Goal: Check status

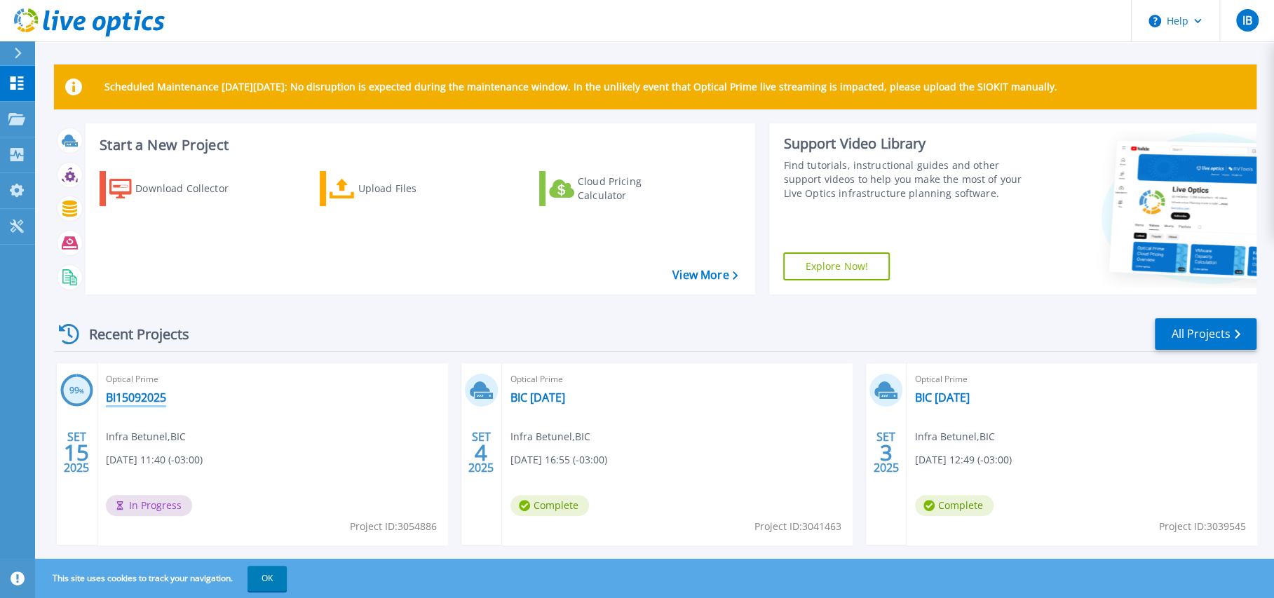
drag, startPoint x: 143, startPoint y: 395, endPoint x: 158, endPoint y: 395, distance: 15.4
click at [144, 395] on link "BI15092025" at bounding box center [136, 397] width 60 height 14
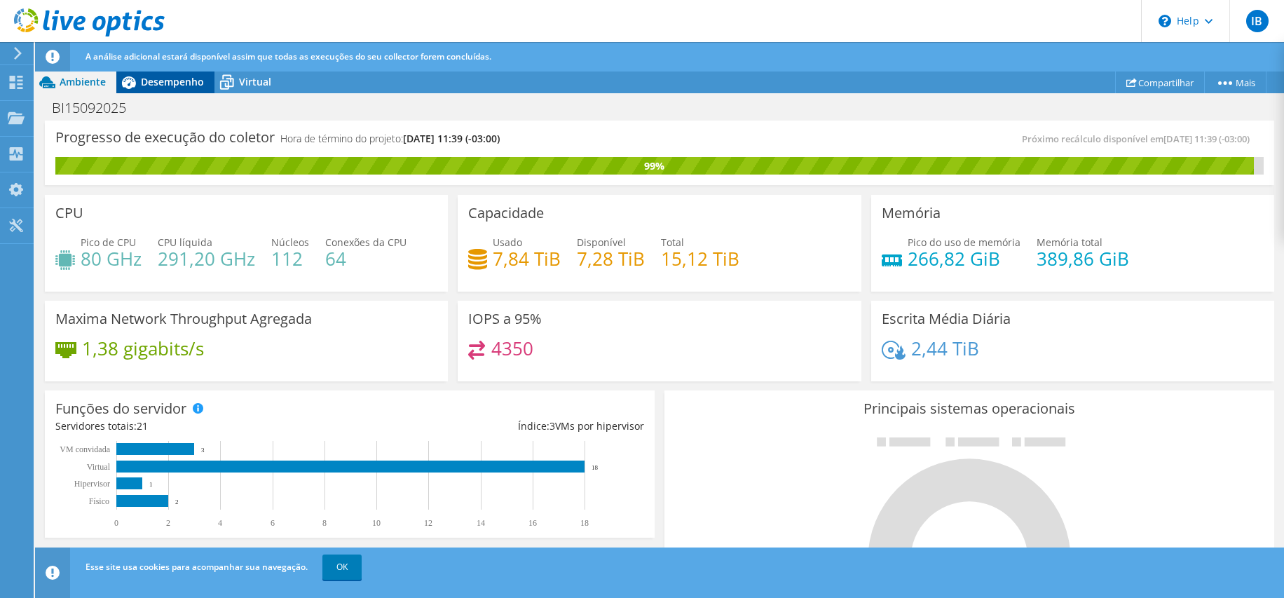
click at [171, 83] on span "Desempenho" at bounding box center [172, 81] width 63 height 13
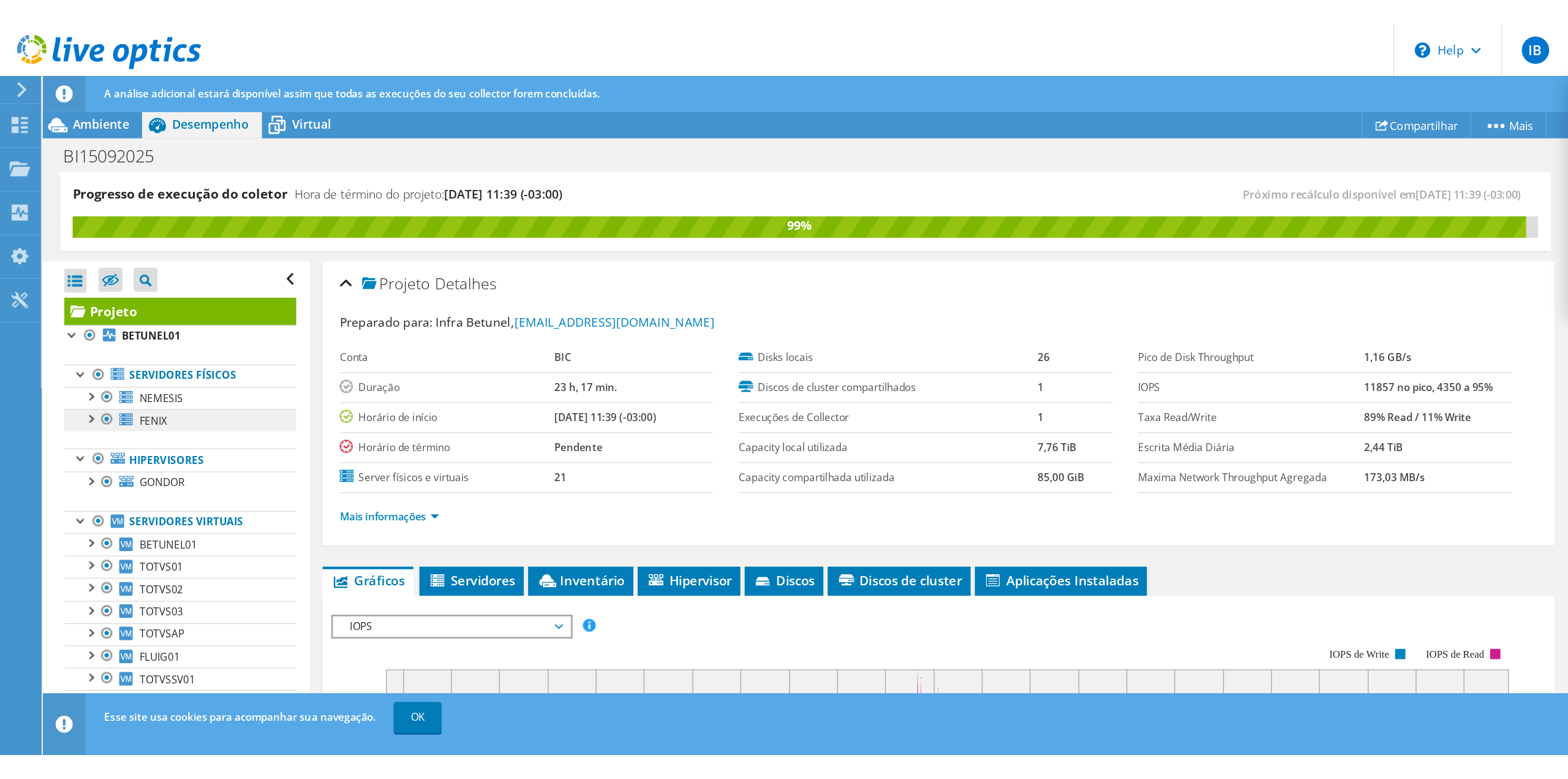
scroll to position [196, 0]
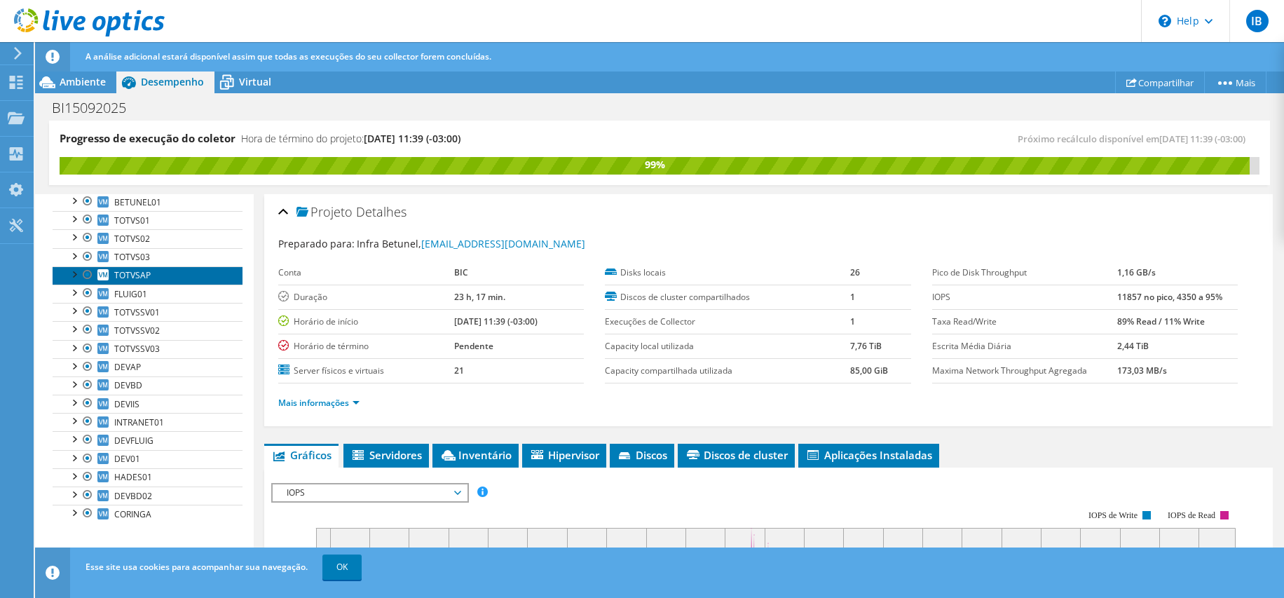
click at [151, 274] on link "TOTVSAP" at bounding box center [148, 275] width 190 height 18
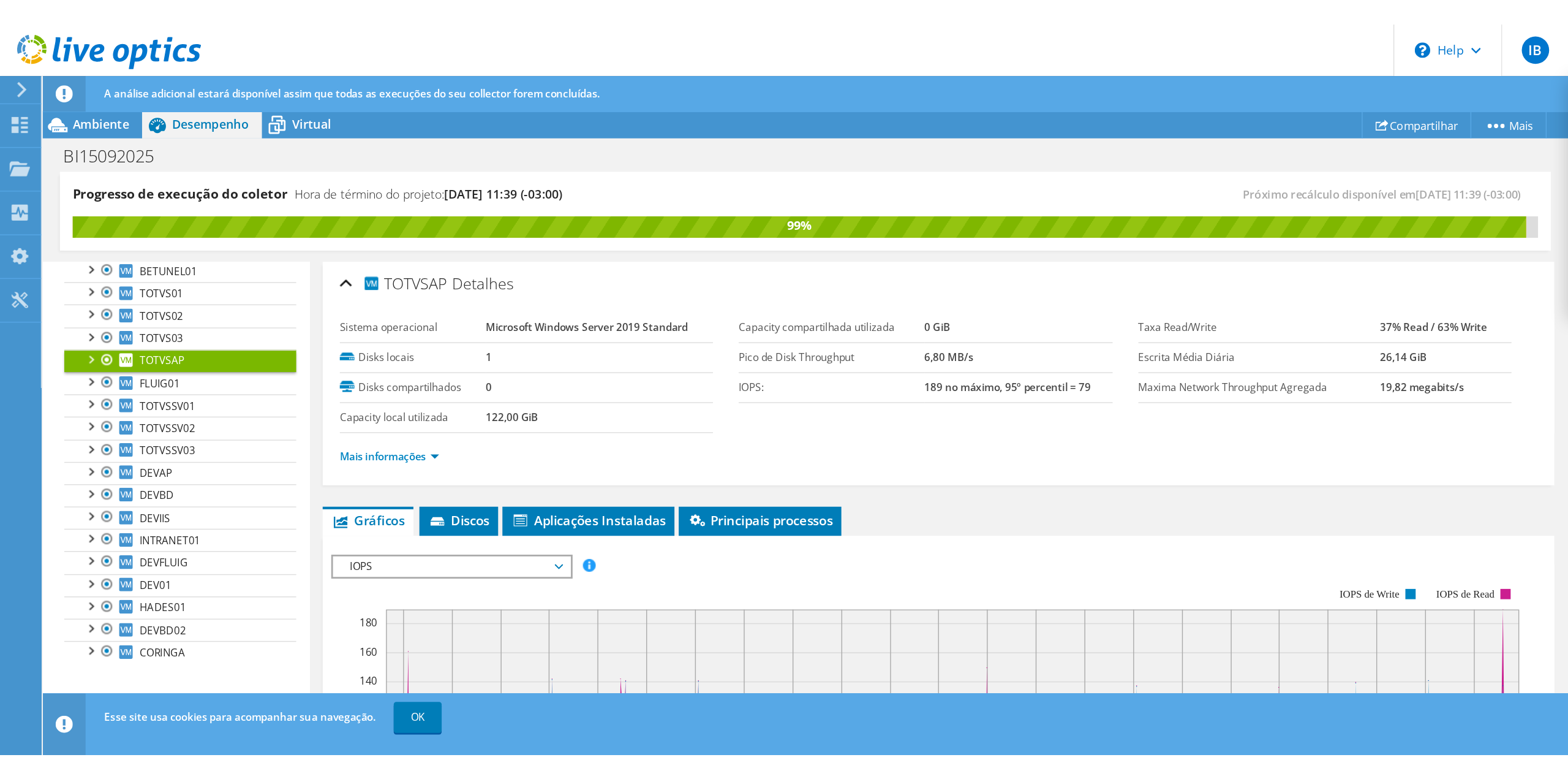
scroll to position [0, 0]
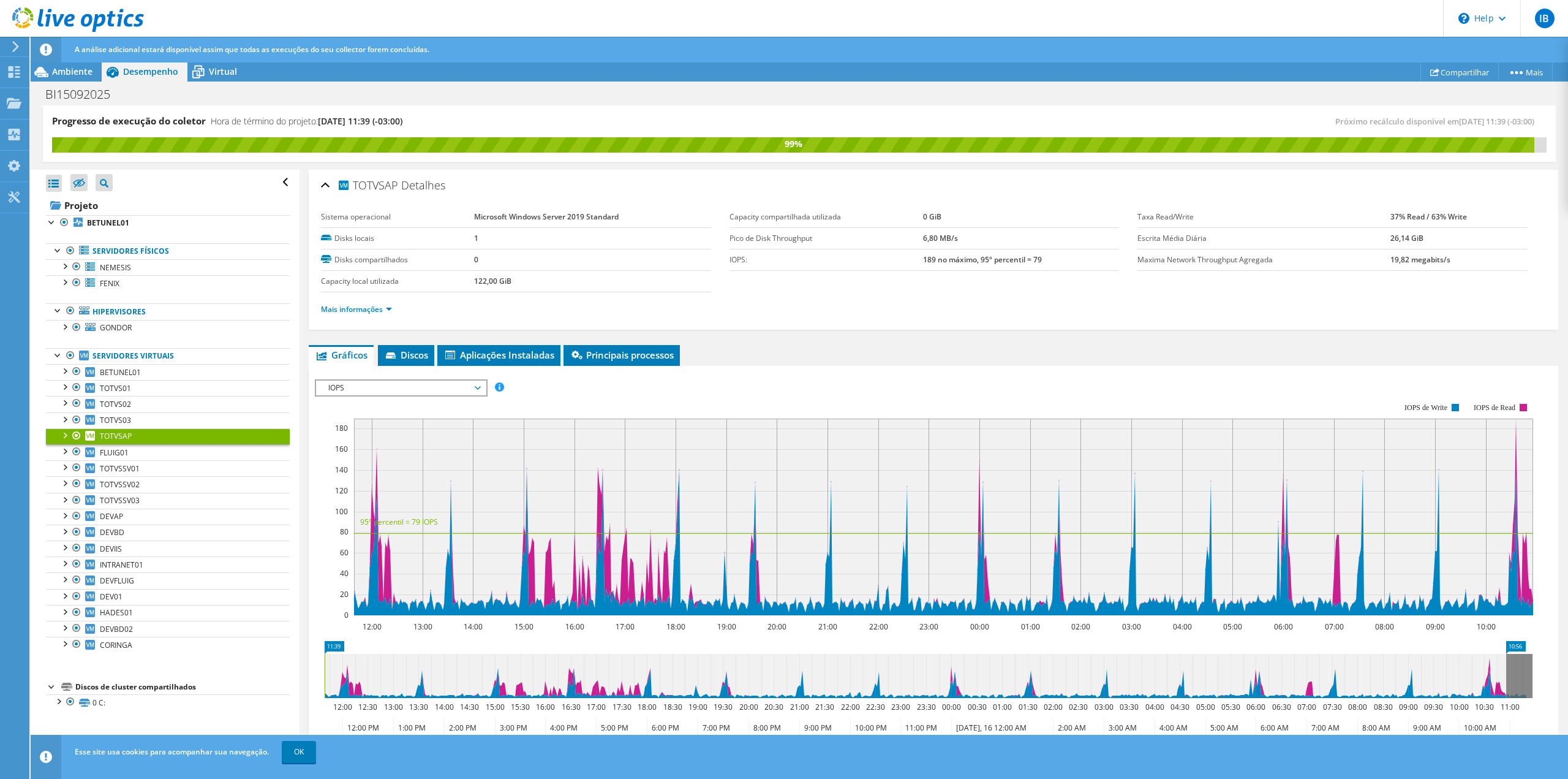
click at [425, 383] on span "IOPS" at bounding box center [401, 387] width 157 height 15
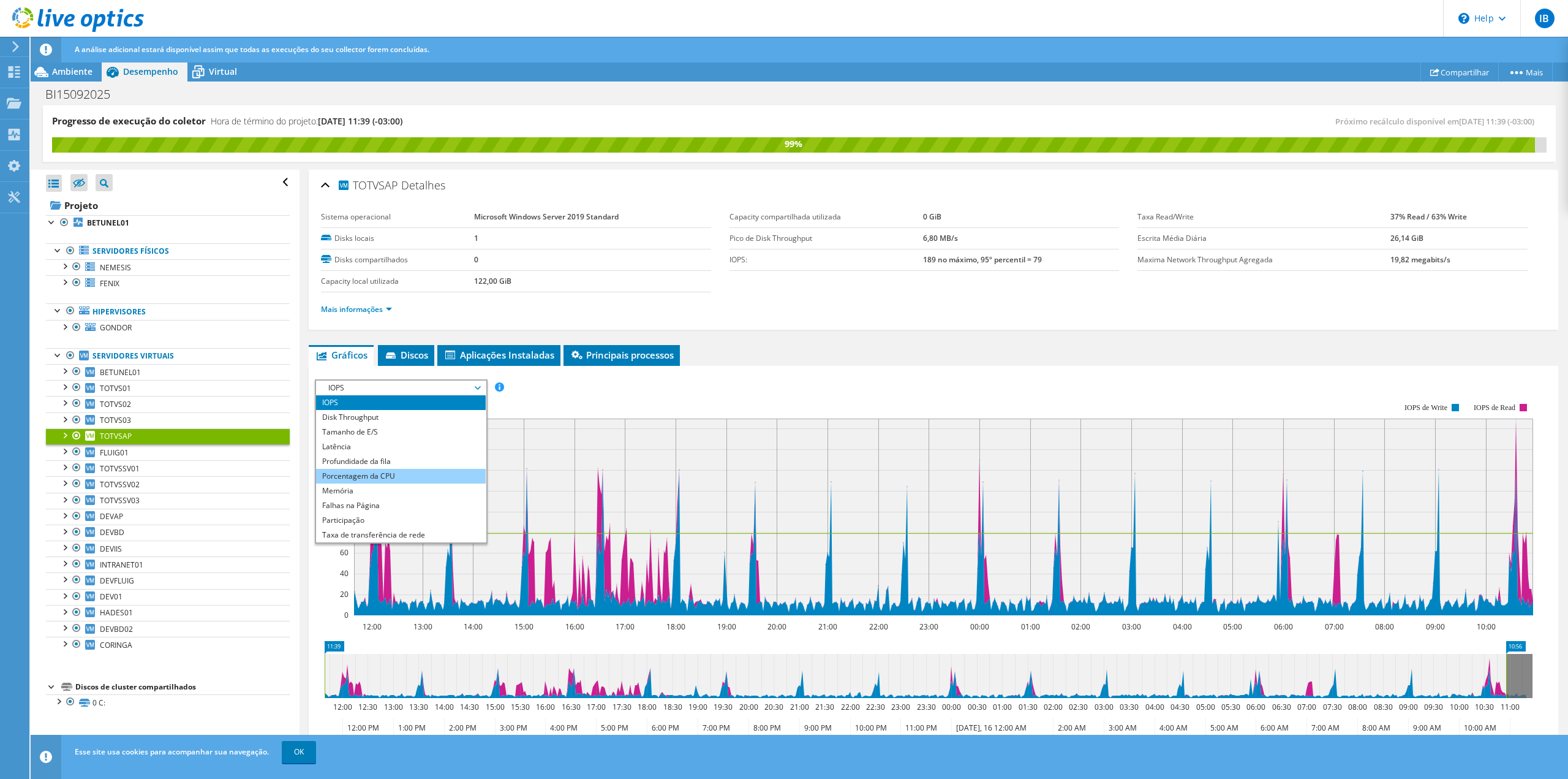
click at [364, 476] on li "Porcentagem da CPU" at bounding box center [401, 476] width 170 height 15
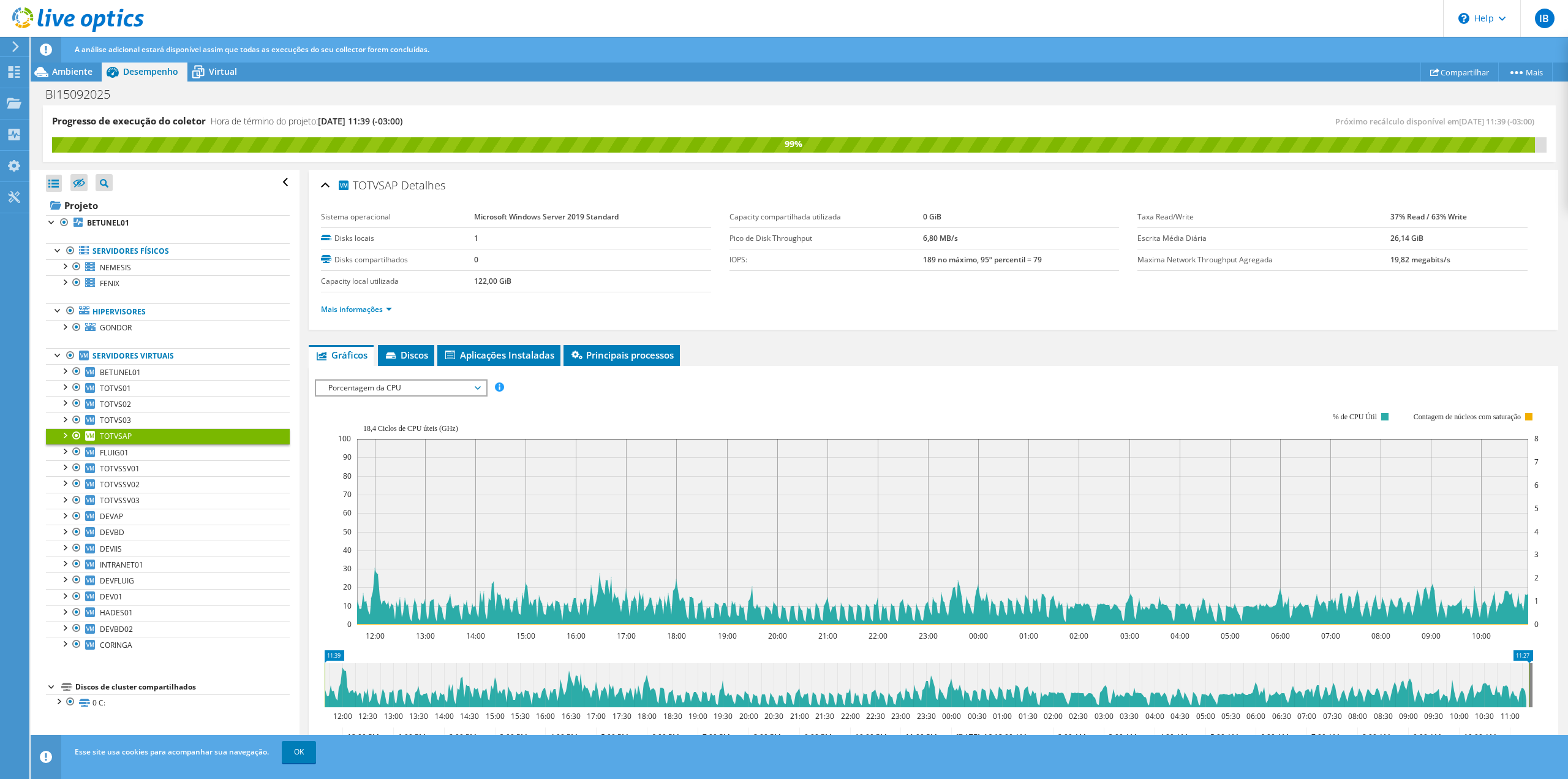
drag, startPoint x: 1509, startPoint y: 679, endPoint x: 1531, endPoint y: 679, distance: 22.0
click at [1121, 522] on rect at bounding box center [1530, 685] width 5 height 44
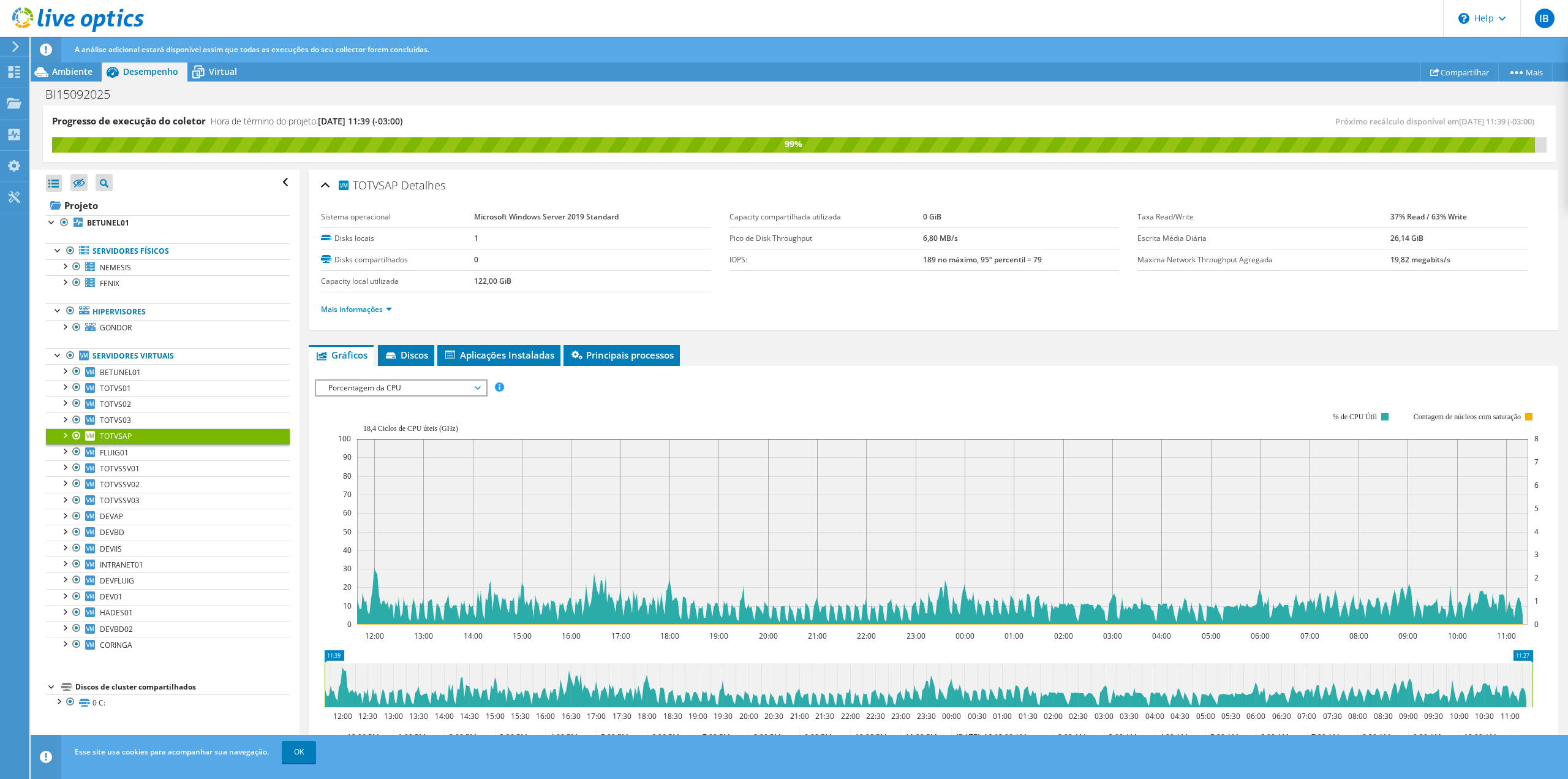
click at [405, 382] on span "Porcentagem da CPU" at bounding box center [401, 387] width 157 height 15
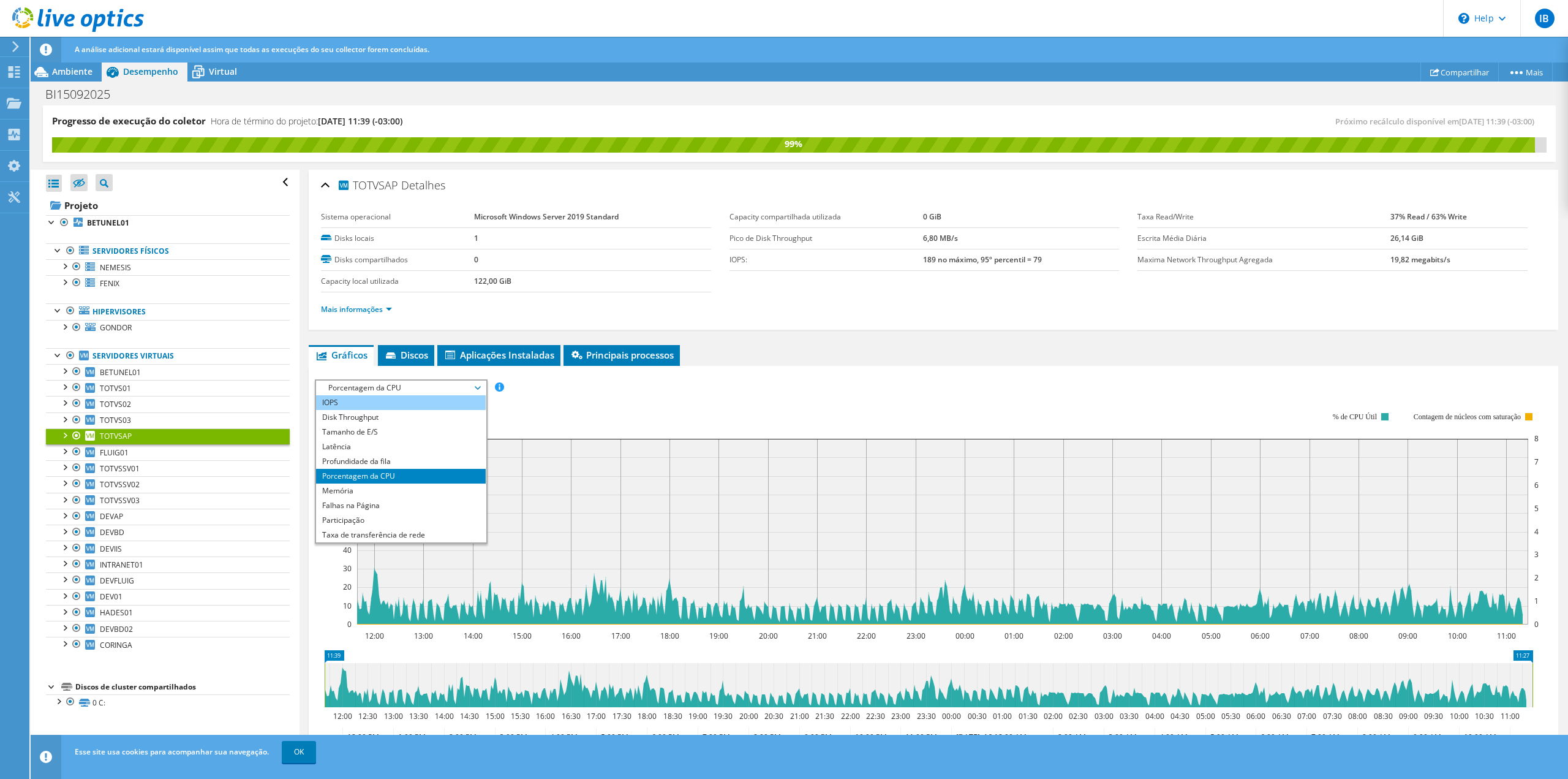
click at [355, 400] on li "IOPS" at bounding box center [401, 402] width 170 height 15
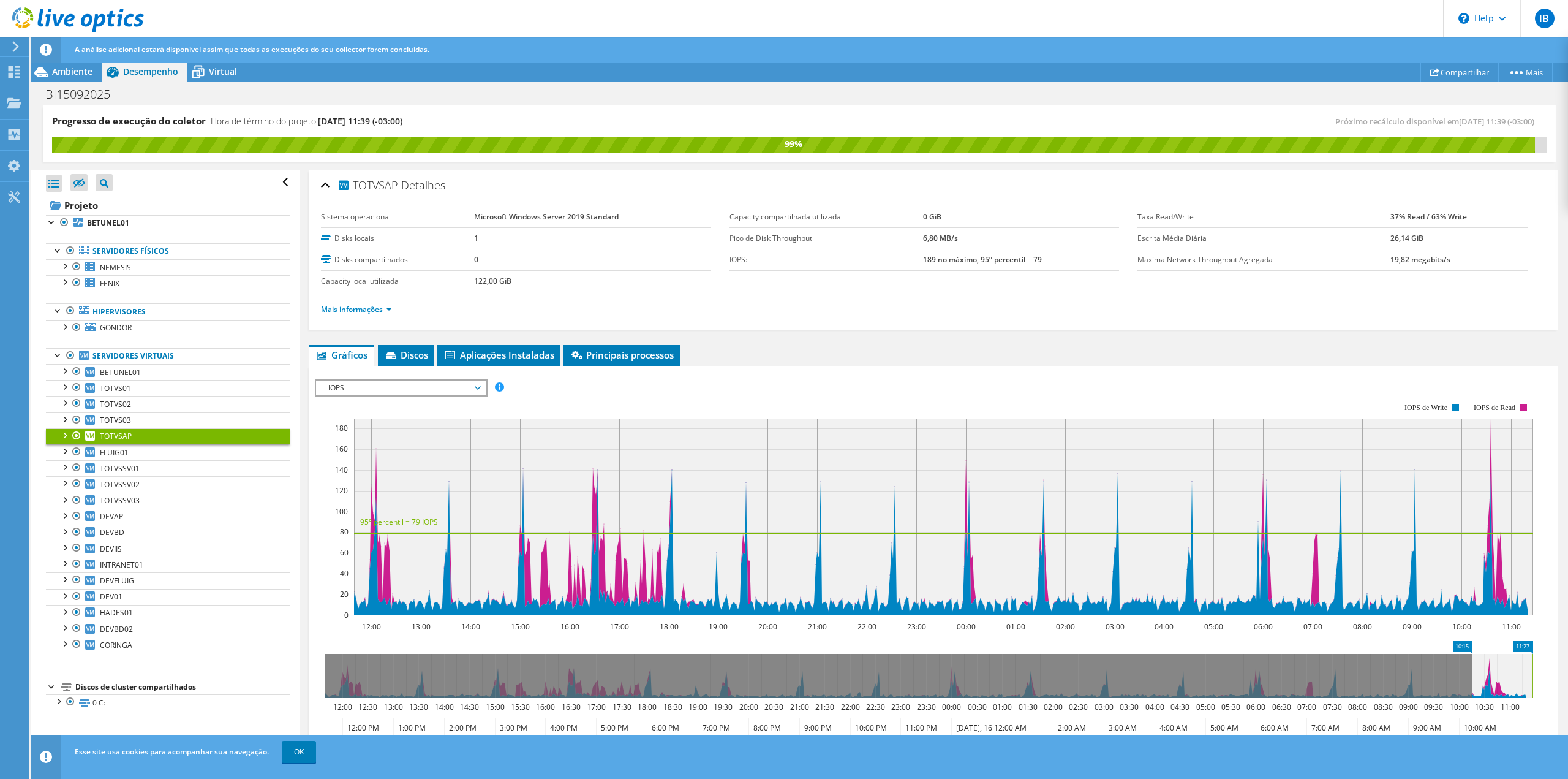
drag, startPoint x: 325, startPoint y: 682, endPoint x: 1473, endPoint y: 643, distance: 1148.7
click at [1121, 522] on icon "11:27 10:15 12:00 12:30 13:00 13:30 14:00 14:30 15:00 15:30 16:00 16:30 17:00 1…" at bounding box center [928, 690] width 1228 height 98
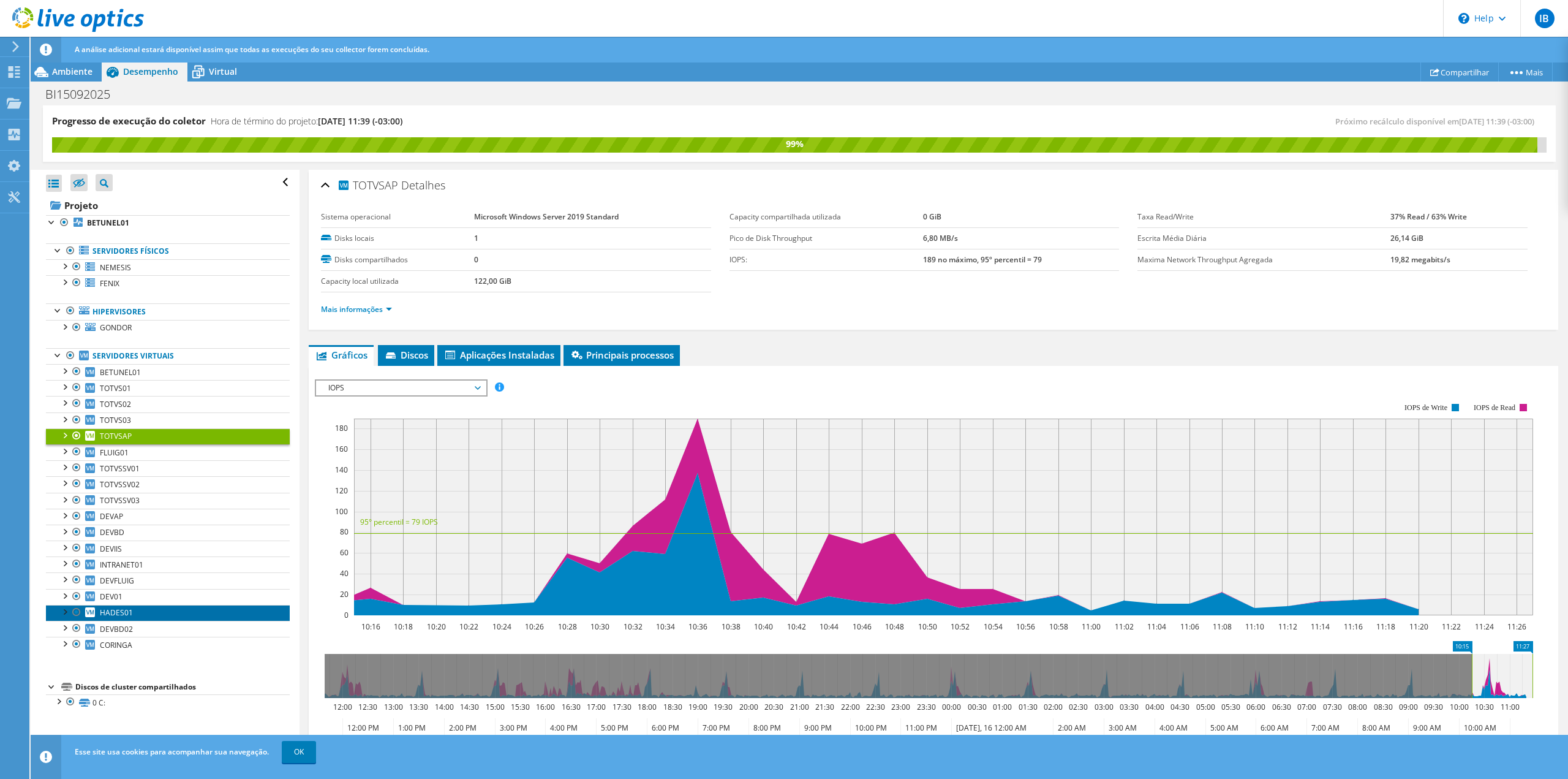
click at [119, 522] on span "HADES01" at bounding box center [116, 613] width 33 height 10
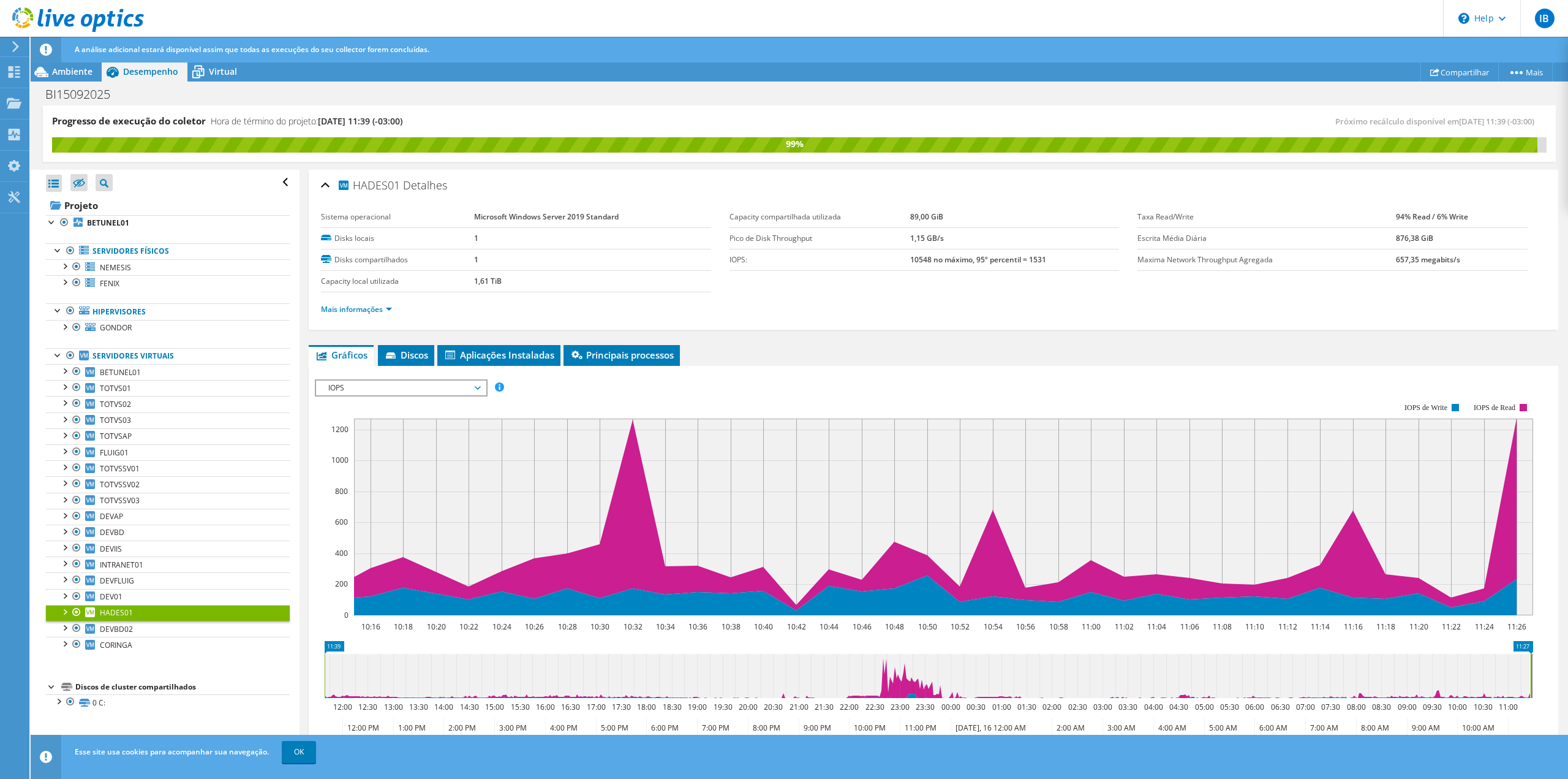
drag, startPoint x: 1471, startPoint y: 665, endPoint x: 267, endPoint y: 667, distance: 1204.0
click at [267, 522] on div "Progresso de execução do coletor Hora de término do projeto: [DATE] 11:39 (-03:…" at bounding box center [799, 443] width 1537 height 675
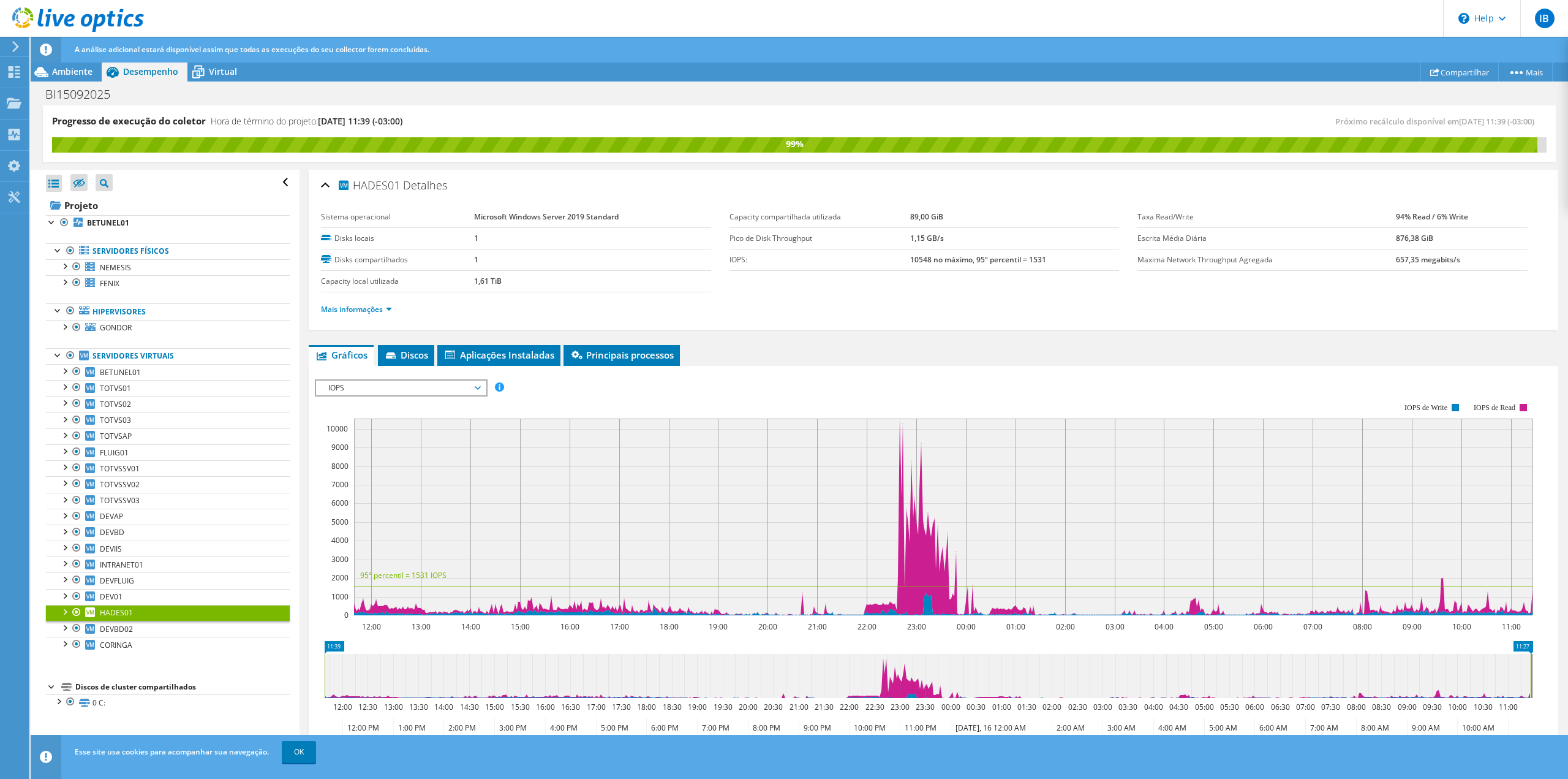
click at [469, 386] on span "IOPS" at bounding box center [401, 387] width 157 height 15
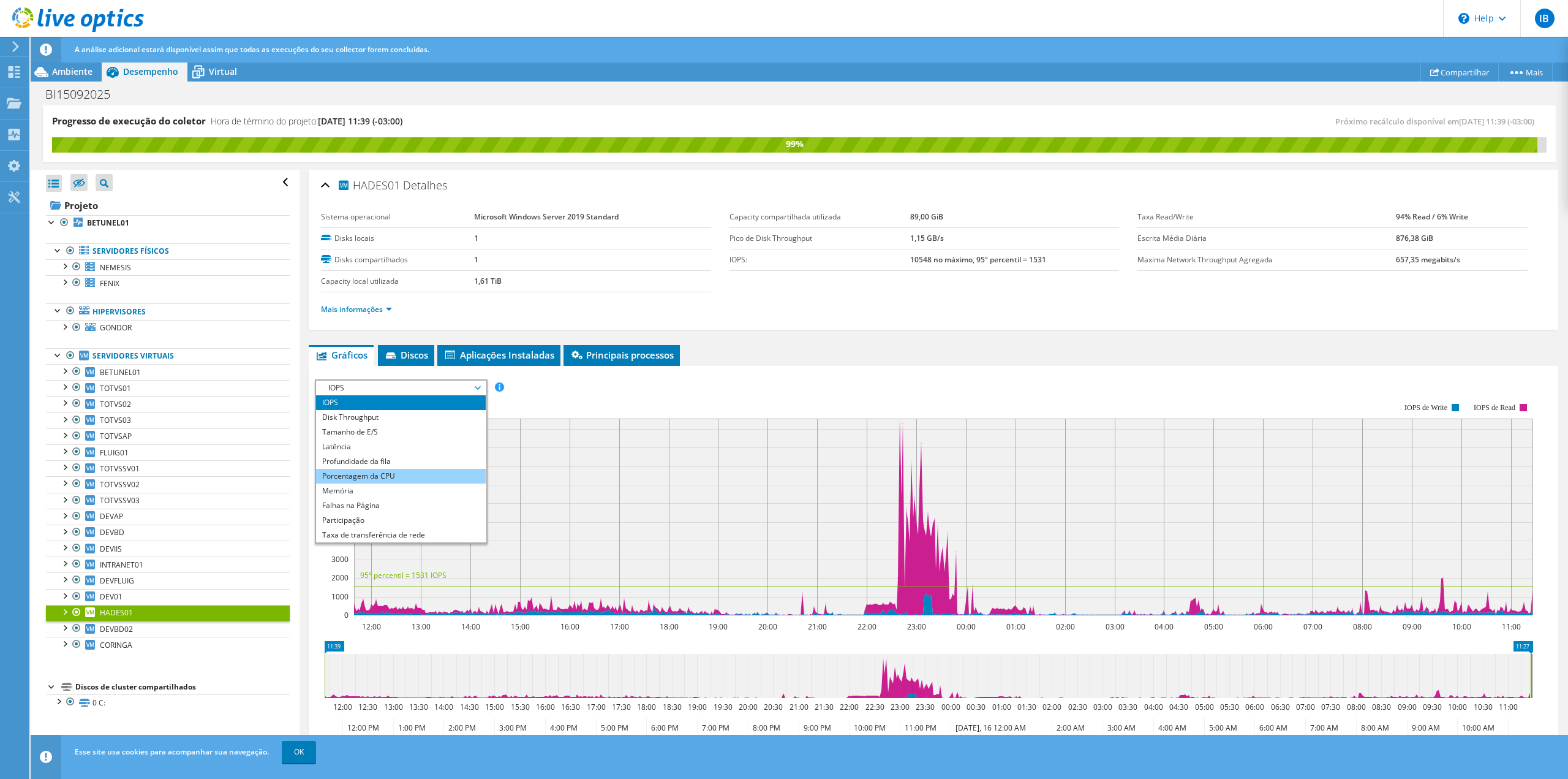
click at [381, 470] on li "Porcentagem da CPU" at bounding box center [401, 476] width 170 height 15
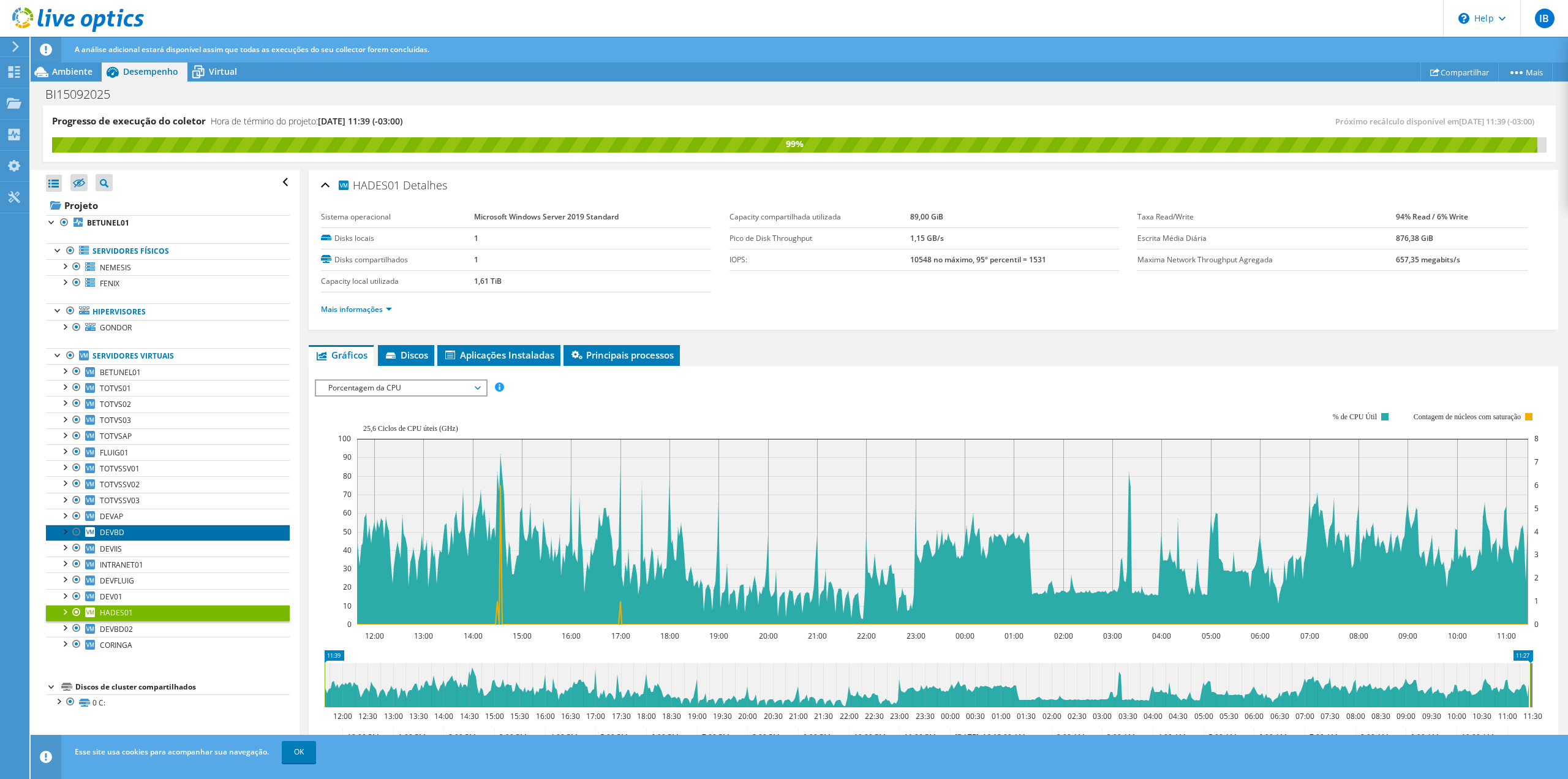
click at [121, 522] on span "DEVBD" at bounding box center [112, 532] width 24 height 10
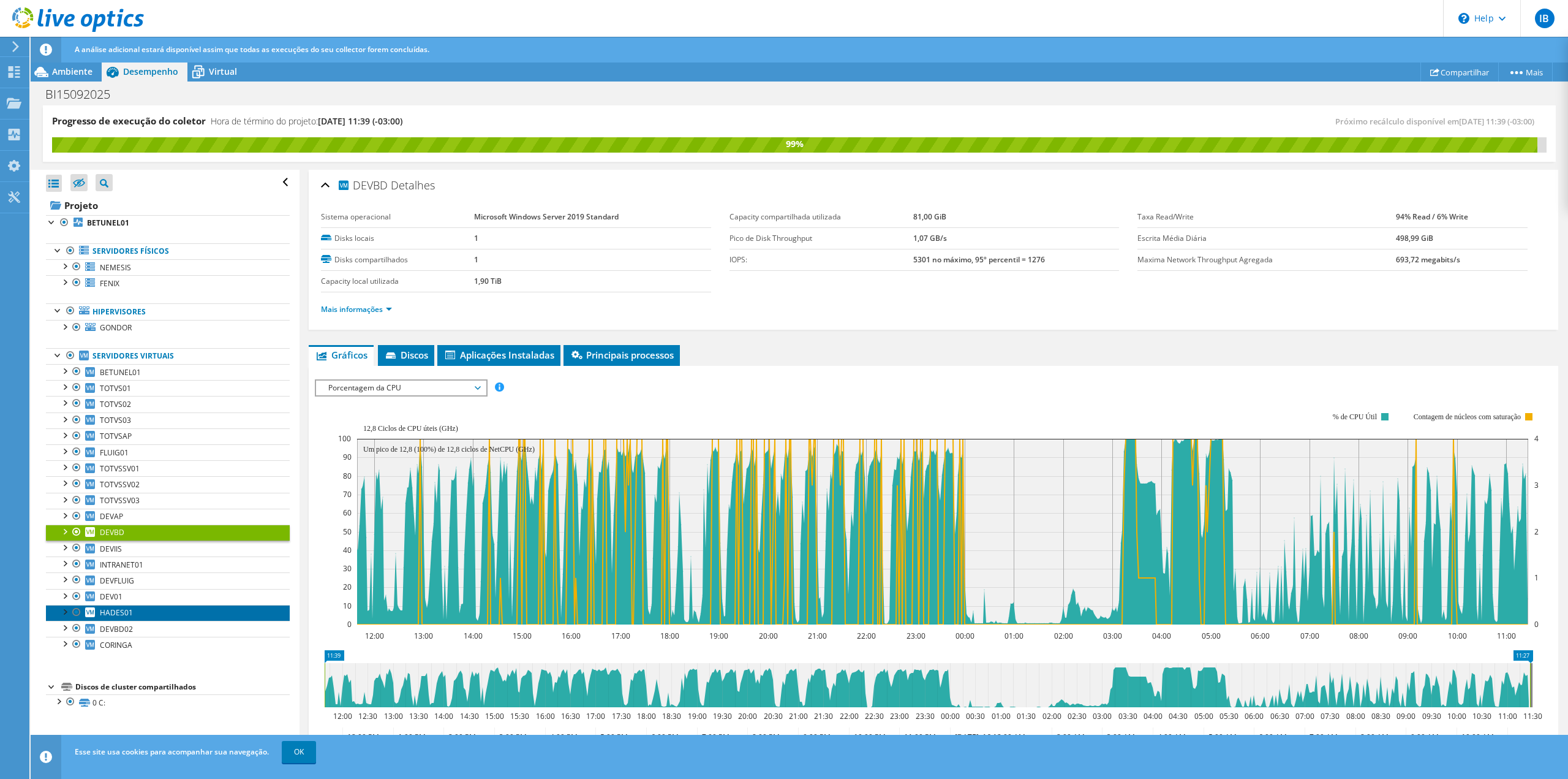
click at [125, 522] on span "HADES01" at bounding box center [116, 613] width 33 height 10
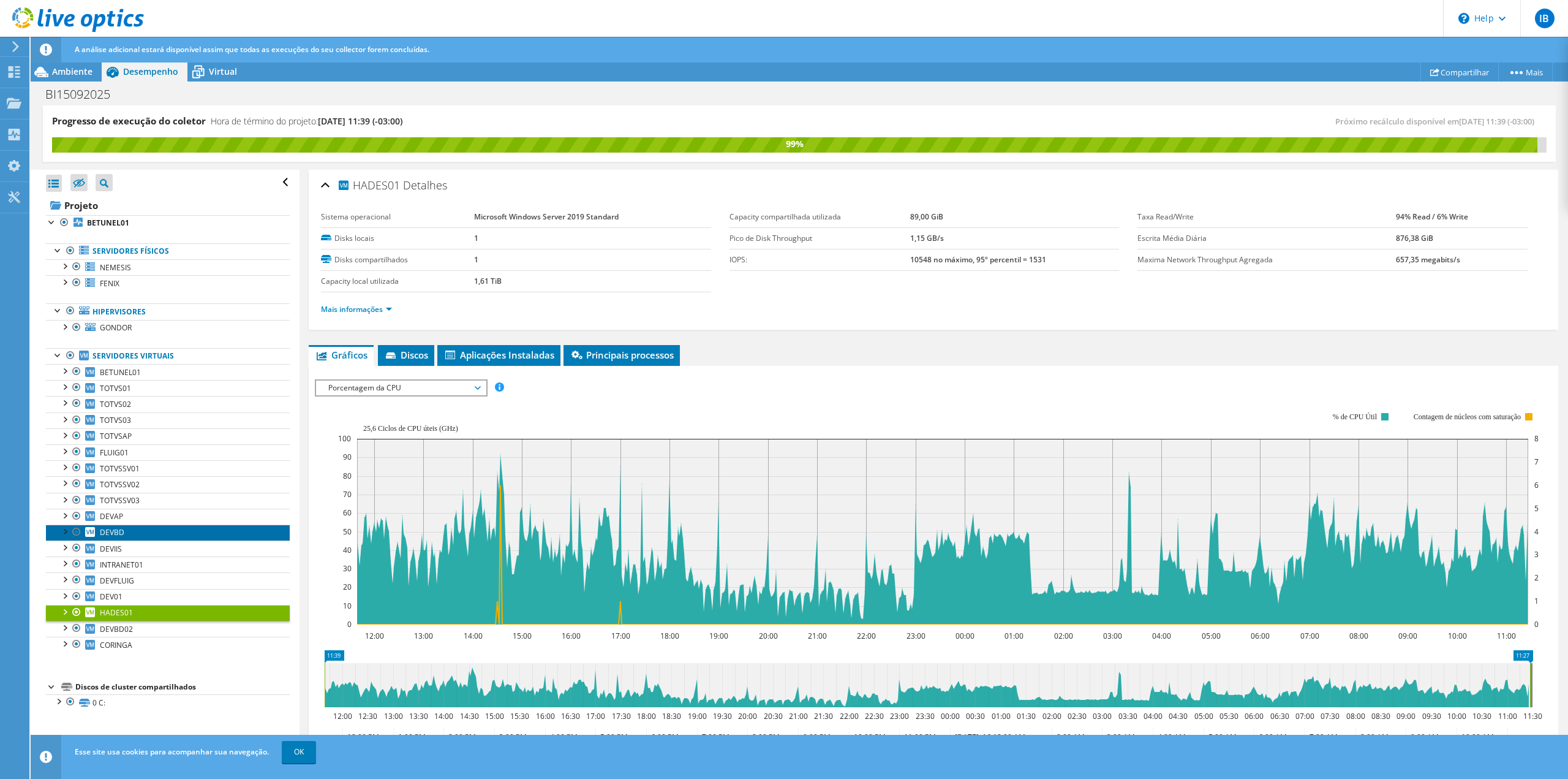
click at [128, 522] on link "DEVBD" at bounding box center [168, 532] width 244 height 16
